Goal: Task Accomplishment & Management: Use online tool/utility

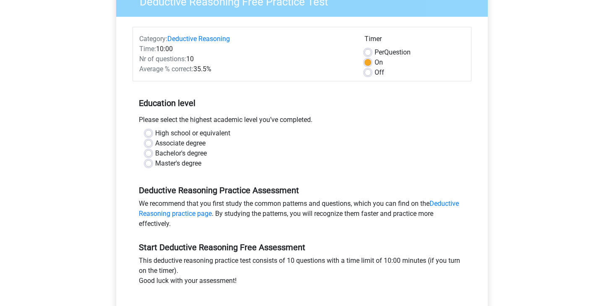
scroll to position [83, 0]
click at [155, 155] on label "Bachelor's degree" at bounding box center [181, 153] width 52 height 10
click at [151, 155] on input "Bachelor's degree" at bounding box center [148, 152] width 7 height 8
radio input "true"
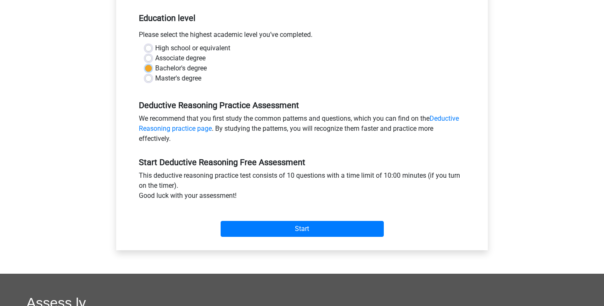
scroll to position [179, 0]
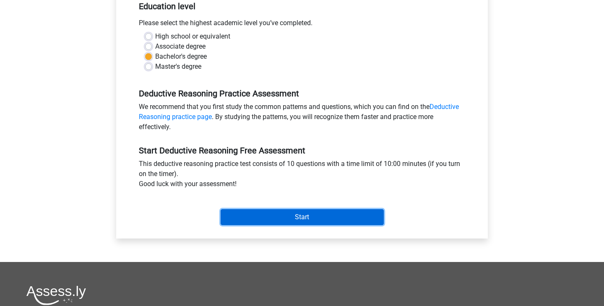
click at [323, 214] on input "Start" at bounding box center [302, 217] width 163 height 16
